Goal: Task Accomplishment & Management: Use online tool/utility

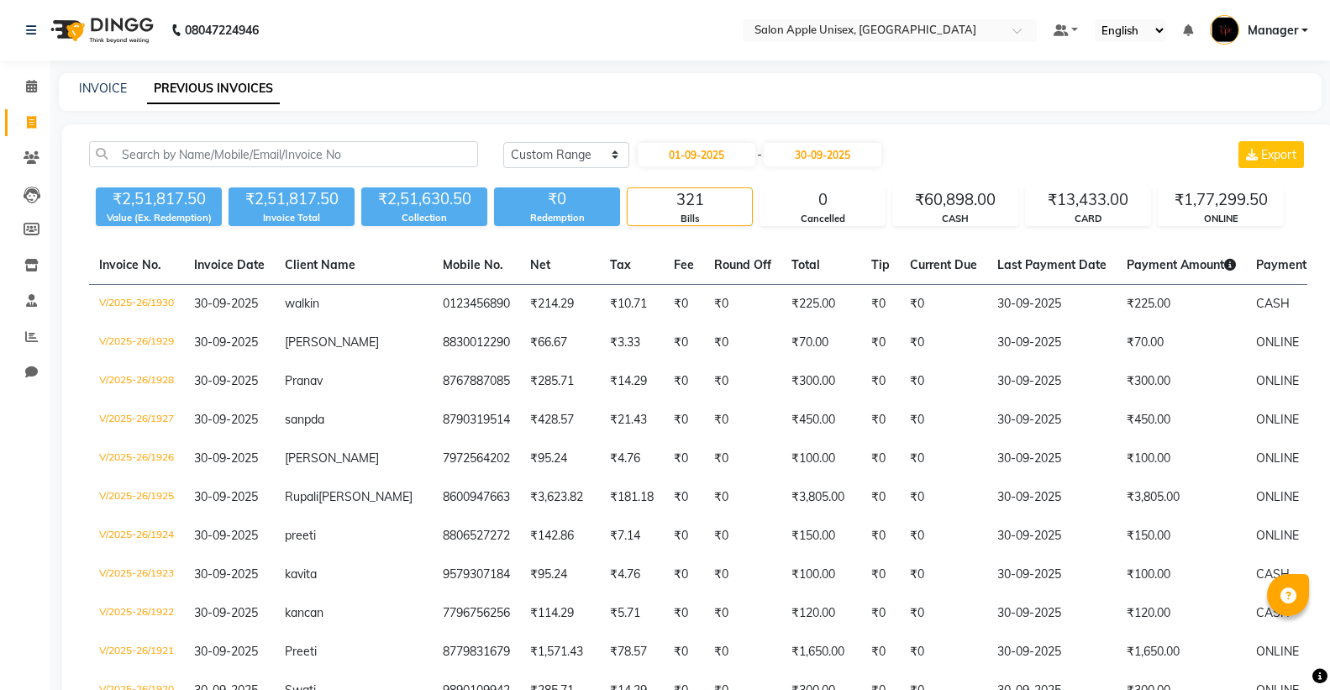
select select "range"
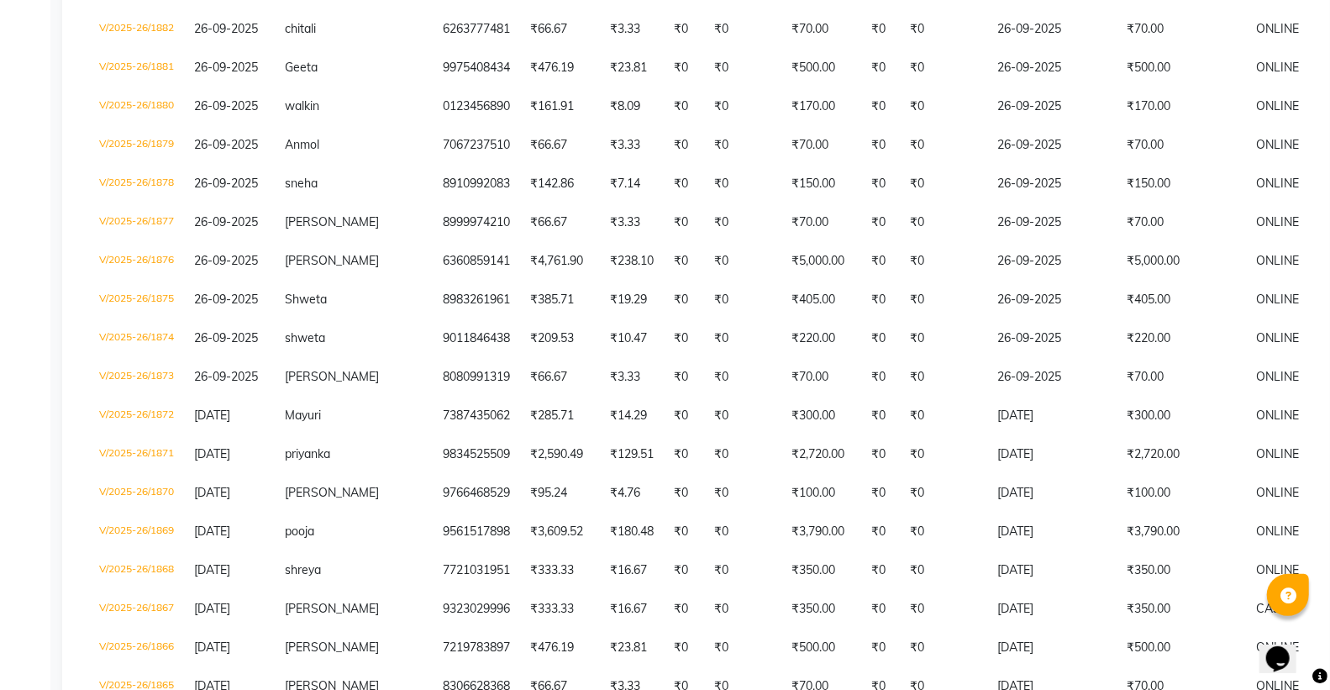
scroll to position [2147, 0]
select select "service"
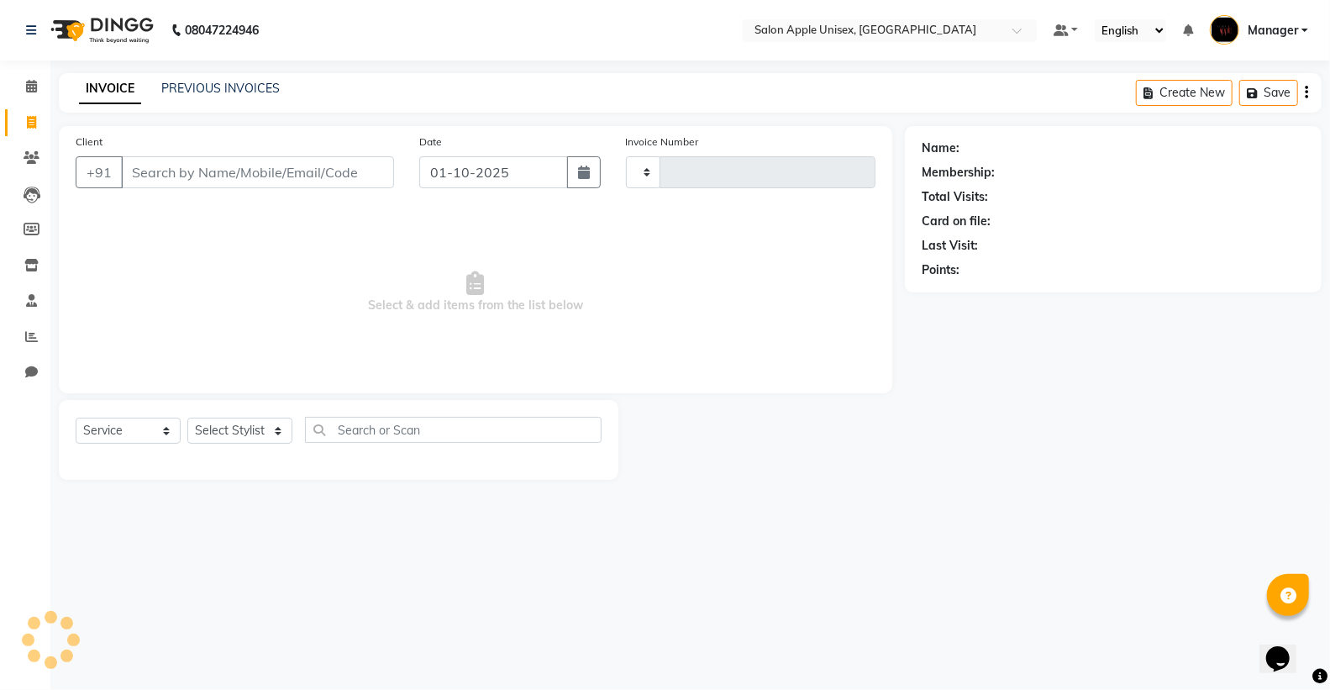
type input "1931"
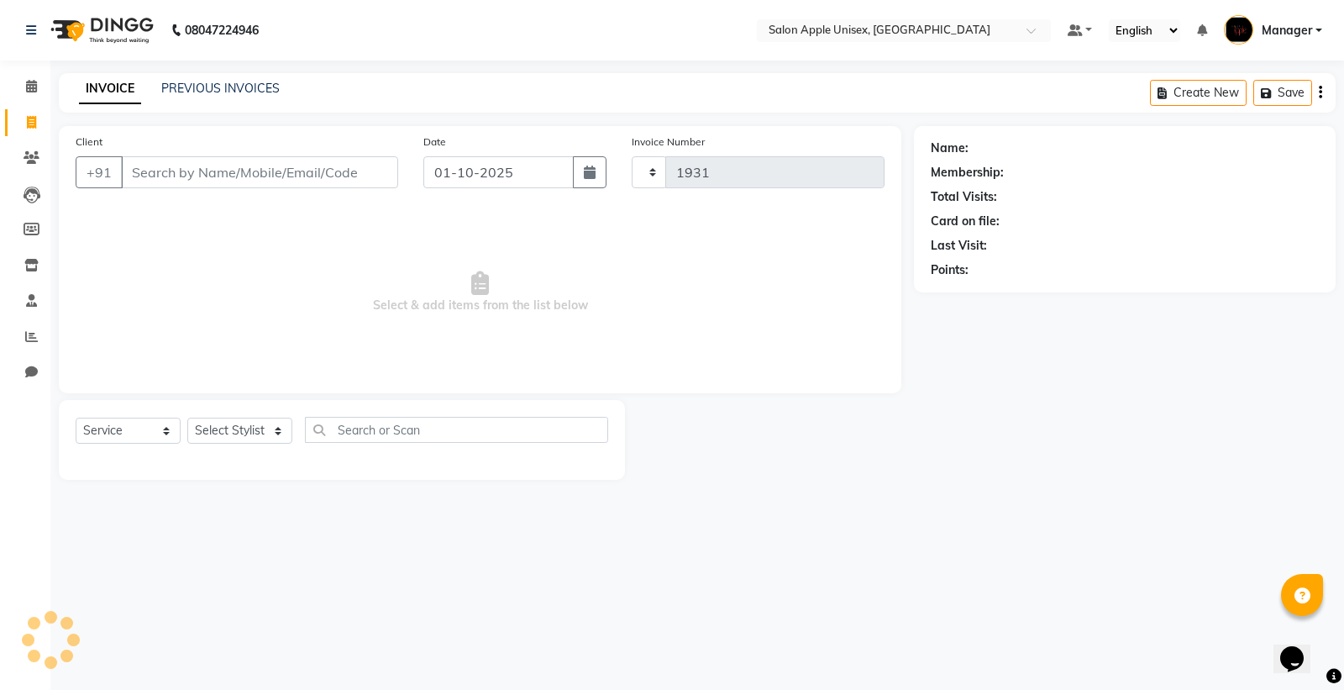
select select "138"
click at [27, 331] on icon at bounding box center [31, 336] width 13 height 13
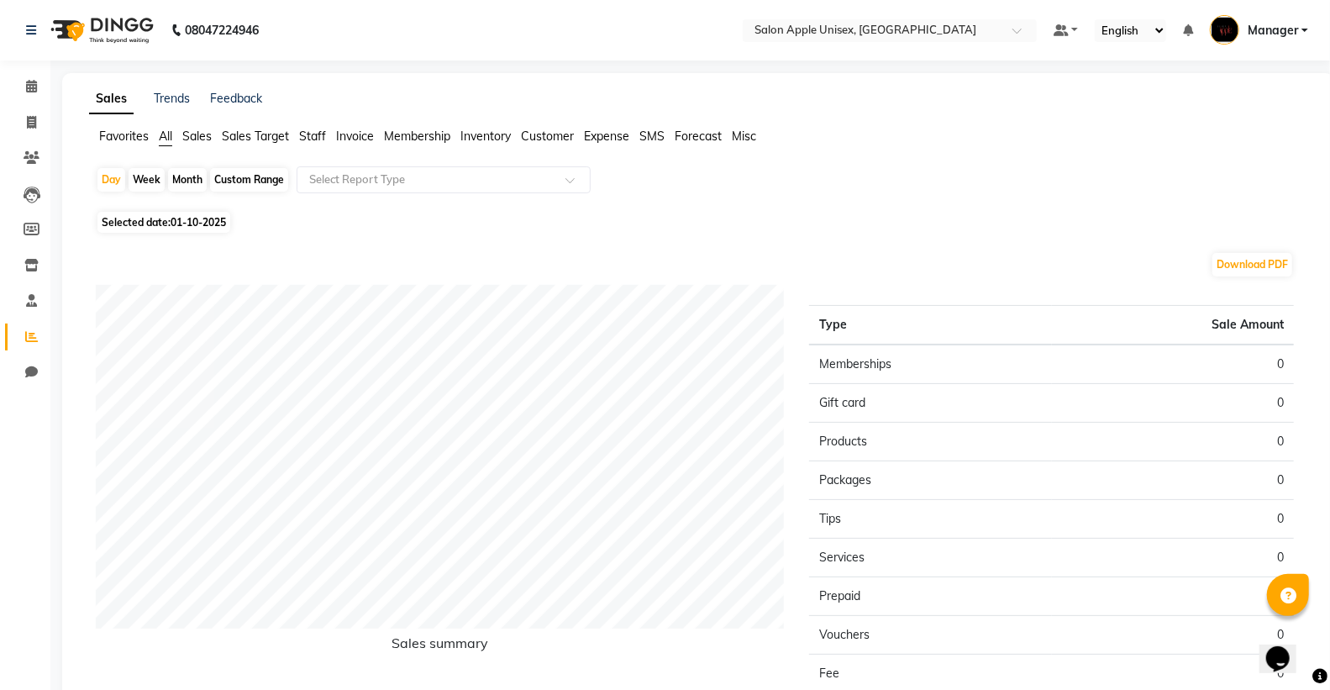
click at [188, 180] on div "Month" at bounding box center [187, 180] width 39 height 24
select select "10"
select select "2025"
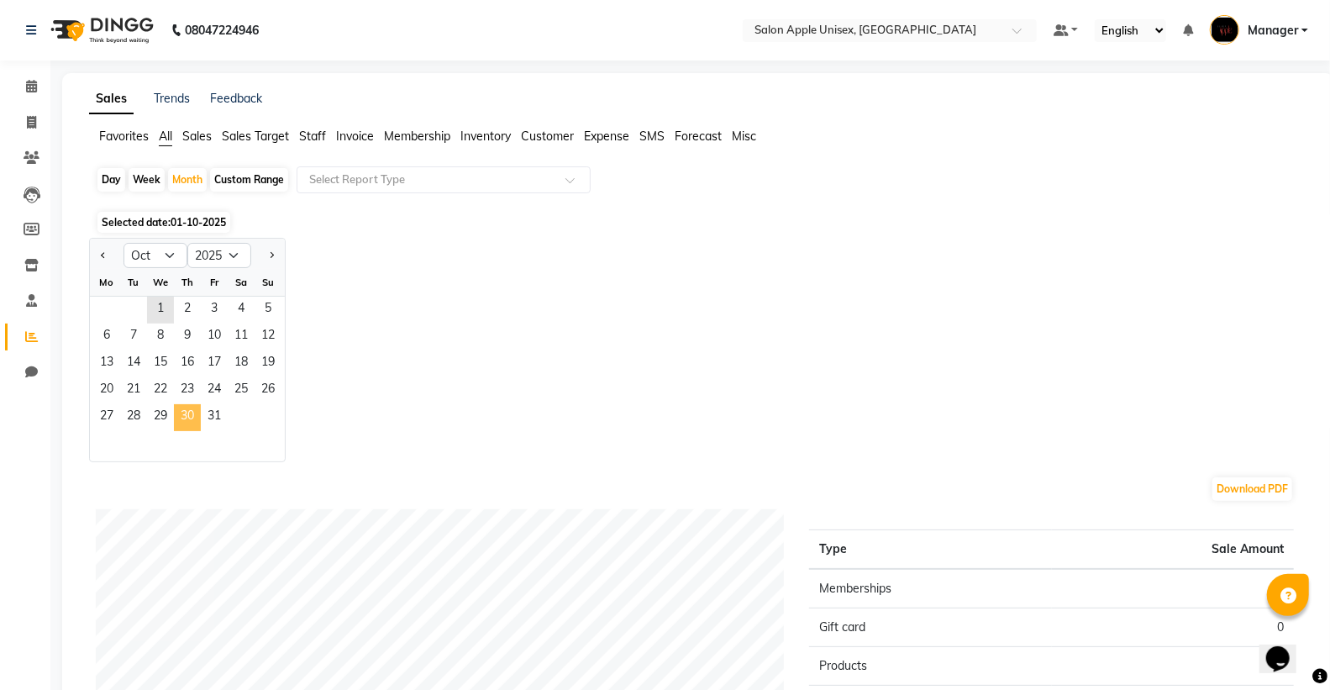
click at [197, 418] on span "30" at bounding box center [187, 417] width 27 height 27
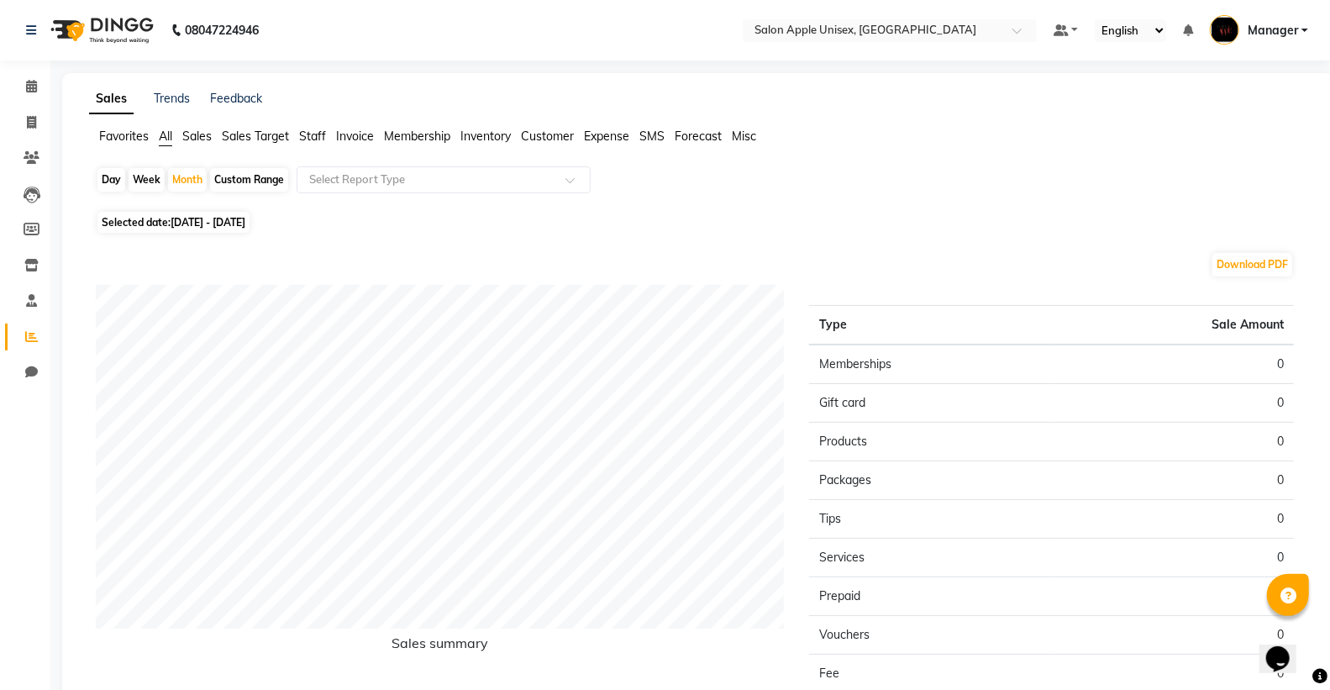
click at [134, 223] on span "Selected date: [DATE] - [DATE]" at bounding box center [173, 222] width 152 height 21
select select "10"
select select "2025"
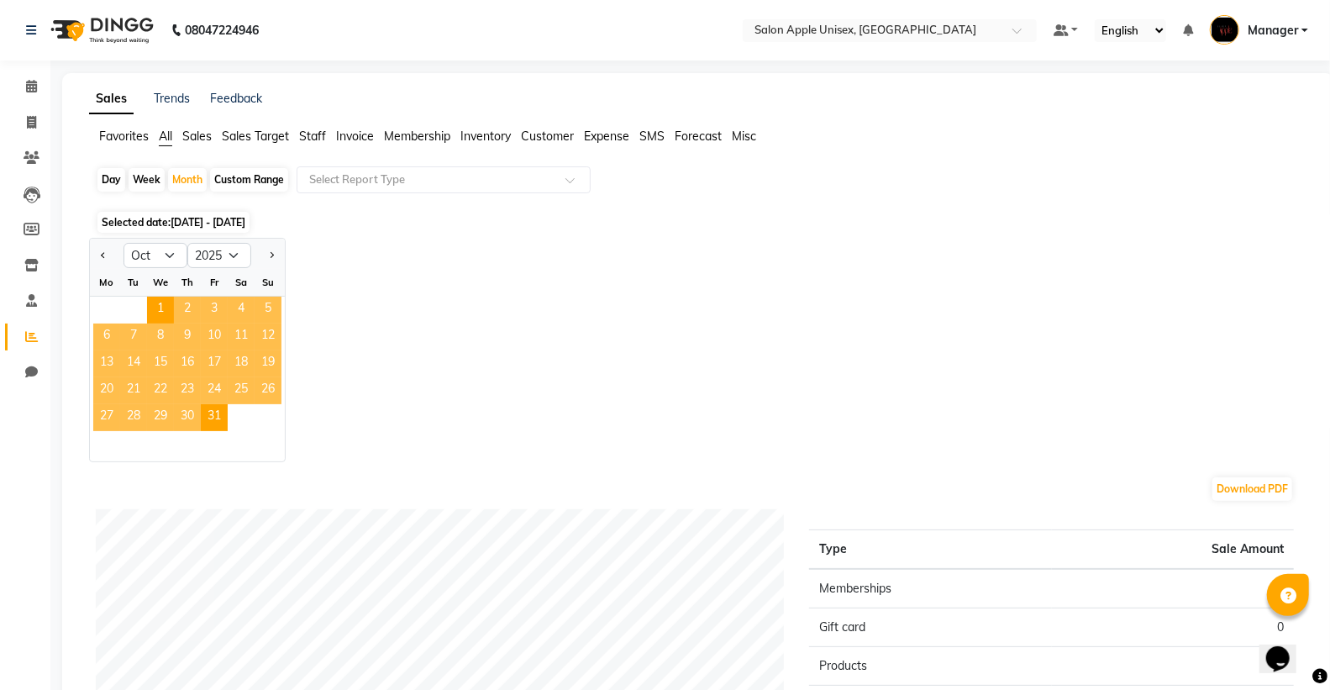
click at [95, 248] on div at bounding box center [107, 255] width 34 height 27
click at [104, 264] on button "Previous month" at bounding box center [103, 255] width 13 height 27
select select "9"
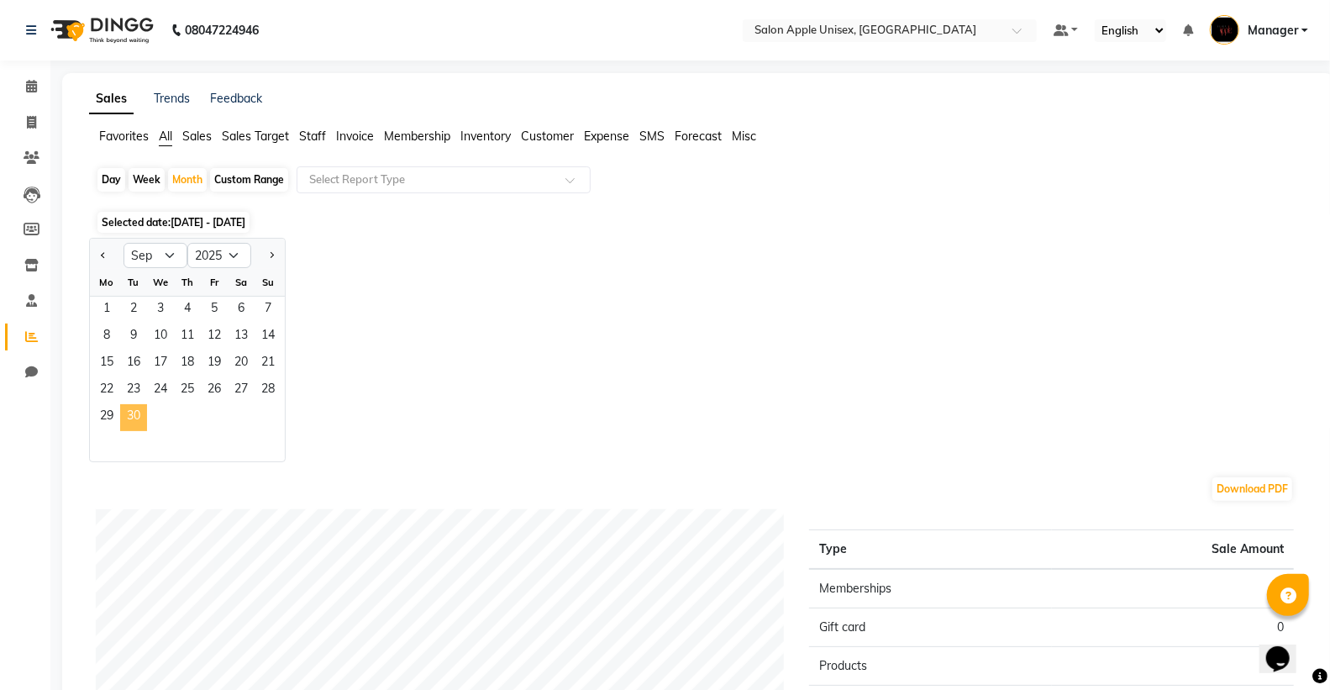
click at [128, 416] on span "30" at bounding box center [133, 417] width 27 height 27
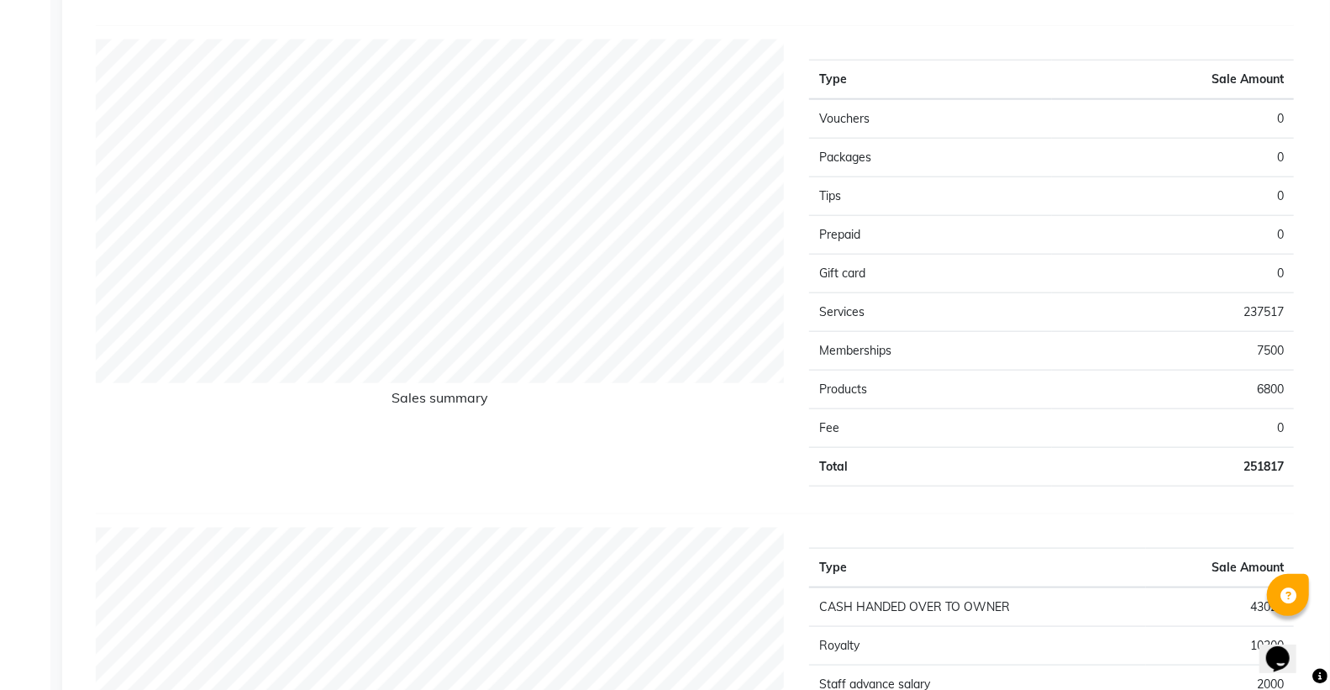
scroll to position [1120, 0]
